Goal: Use online tool/utility: Utilize a website feature to perform a specific function

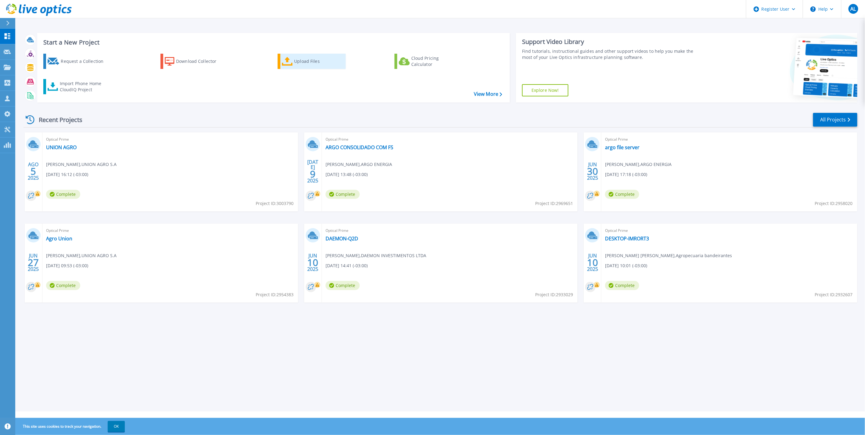
click at [308, 54] on link "Upload Files" at bounding box center [312, 61] width 68 height 15
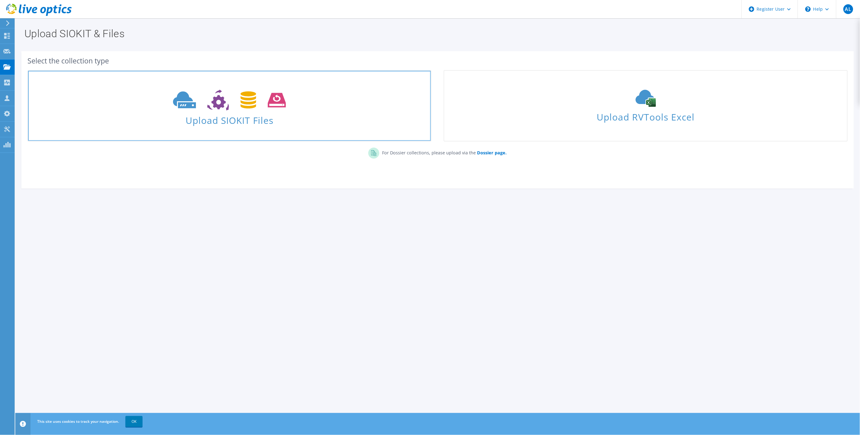
click at [277, 110] on span at bounding box center [229, 100] width 403 height 26
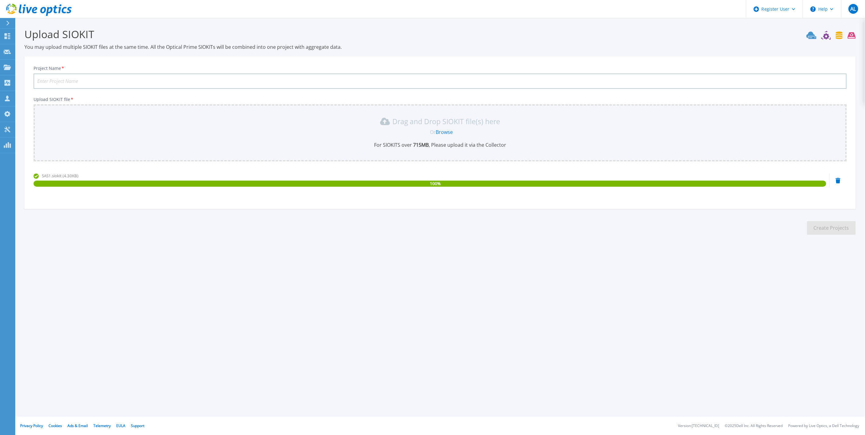
click at [87, 79] on input "Project Name *" at bounding box center [440, 81] width 813 height 15
type input "ARGO ENG"
click at [820, 223] on button "Create Projects" at bounding box center [831, 228] width 49 height 14
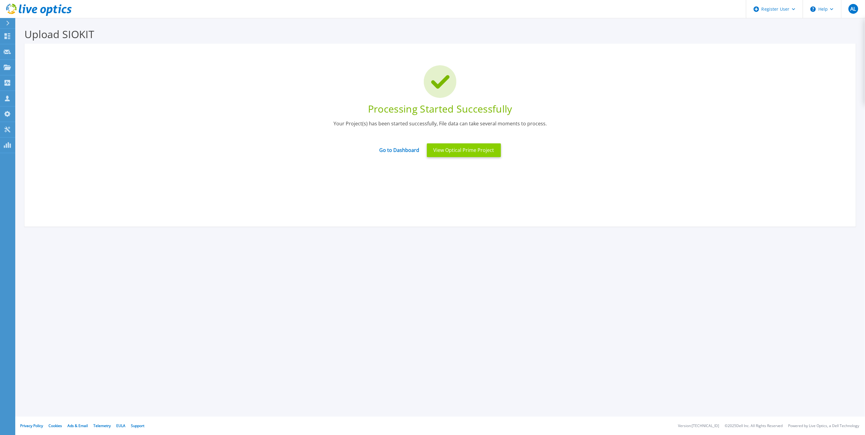
click at [453, 145] on button "View Optical Prime Project" at bounding box center [464, 150] width 74 height 14
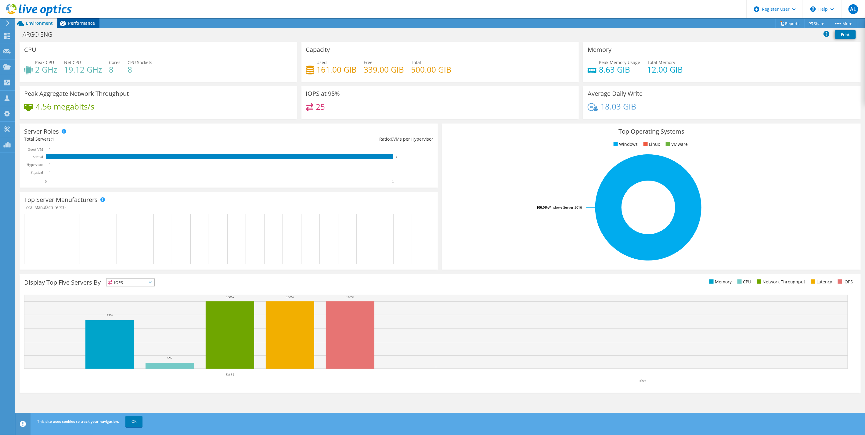
click at [77, 21] on span "Performance" at bounding box center [81, 23] width 27 height 6
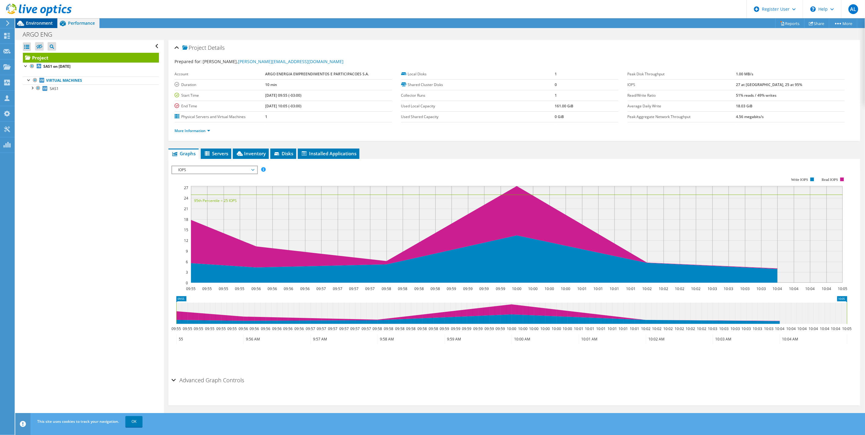
click at [45, 22] on span "Environment" at bounding box center [39, 23] width 27 height 6
